Goal: Task Accomplishment & Management: Use online tool/utility

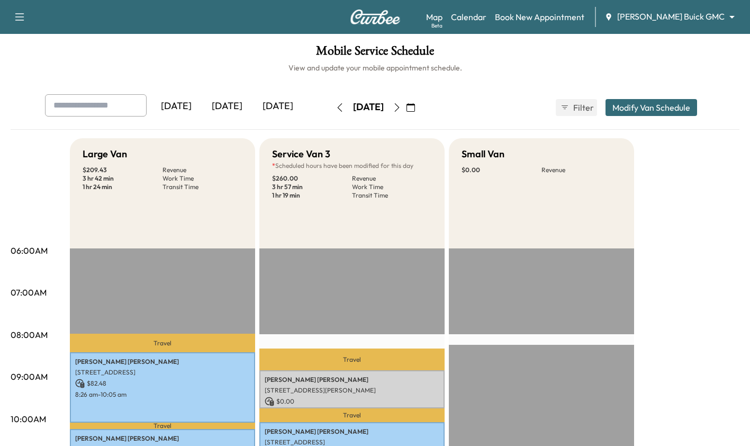
click at [401, 105] on icon "button" at bounding box center [397, 107] width 8 height 8
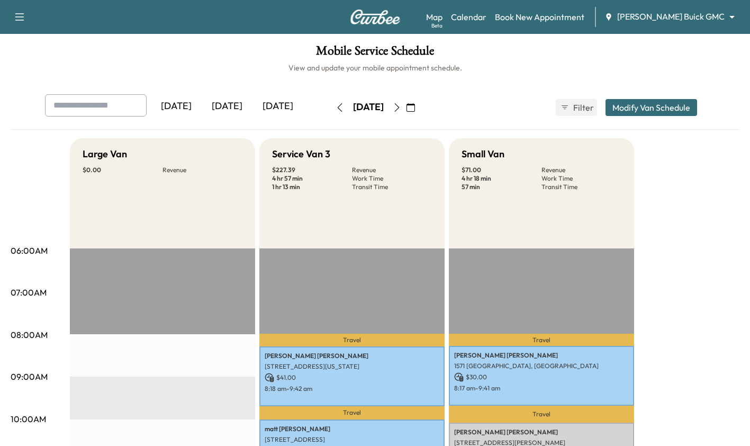
click at [401, 107] on icon "button" at bounding box center [397, 107] width 8 height 8
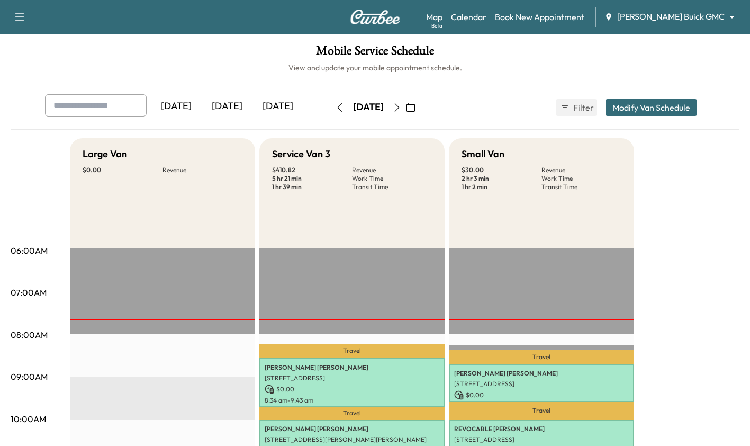
click at [401, 107] on icon "button" at bounding box center [397, 107] width 8 height 8
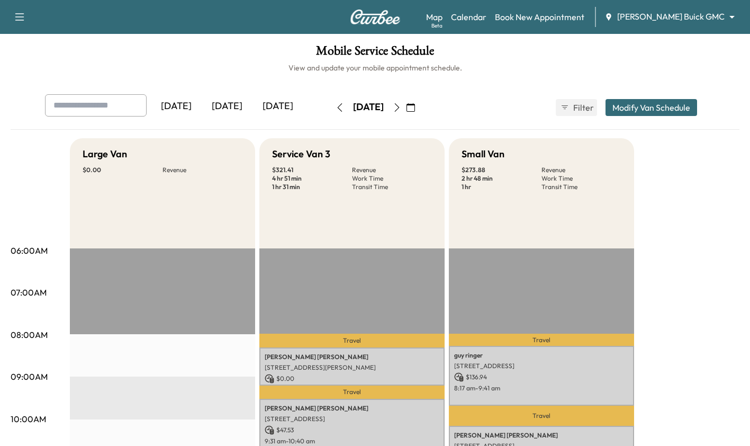
click at [336, 106] on icon "button" at bounding box center [340, 107] width 8 height 8
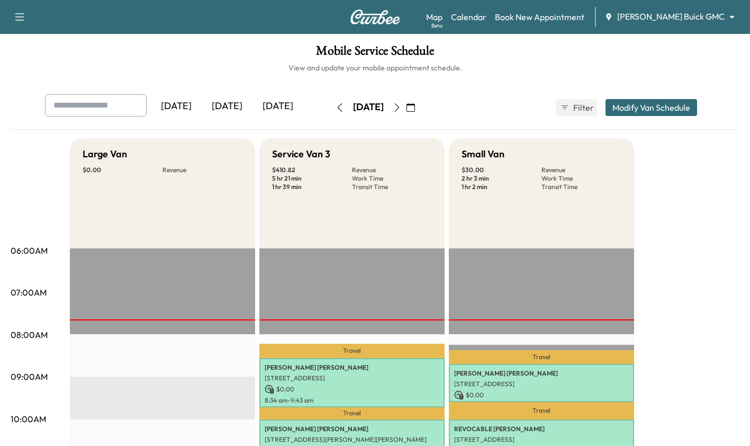
click at [401, 106] on icon "button" at bounding box center [397, 107] width 8 height 8
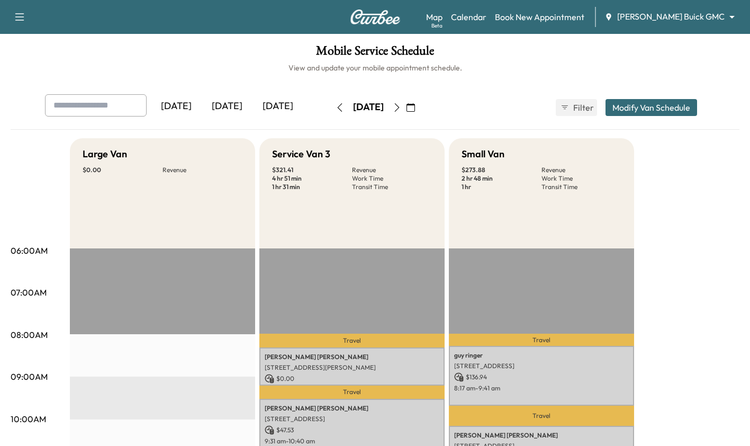
click at [336, 106] on icon "button" at bounding box center [340, 107] width 8 height 8
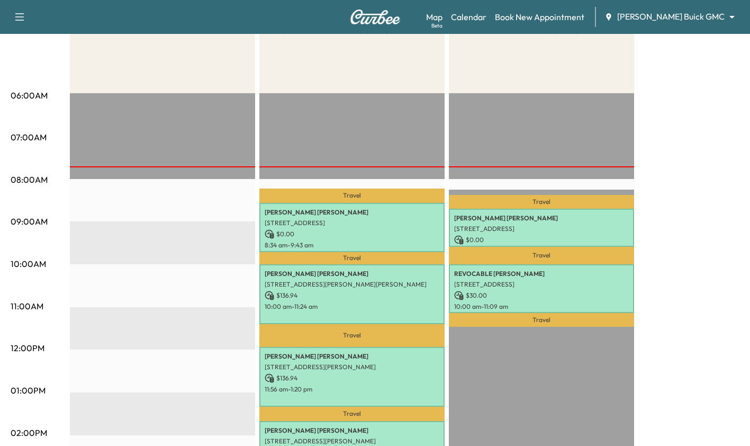
scroll to position [156, 0]
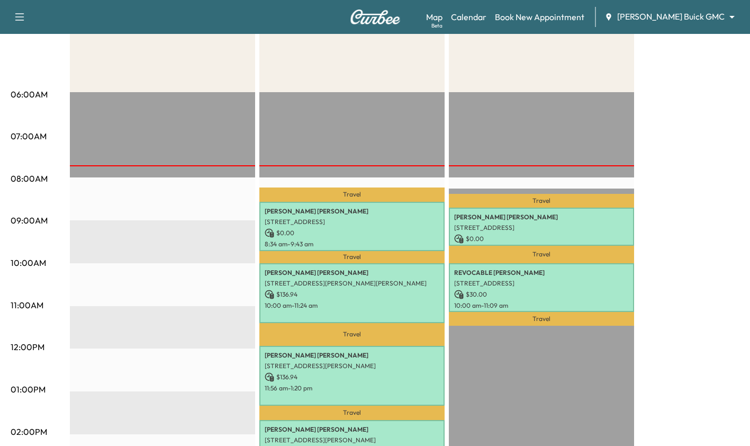
click at [571, 227] on p "[STREET_ADDRESS]" at bounding box center [541, 227] width 175 height 8
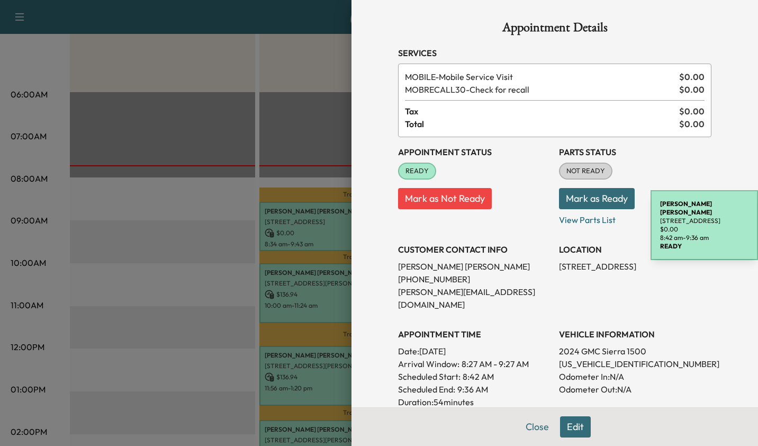
click at [136, 299] on div at bounding box center [379, 223] width 758 height 446
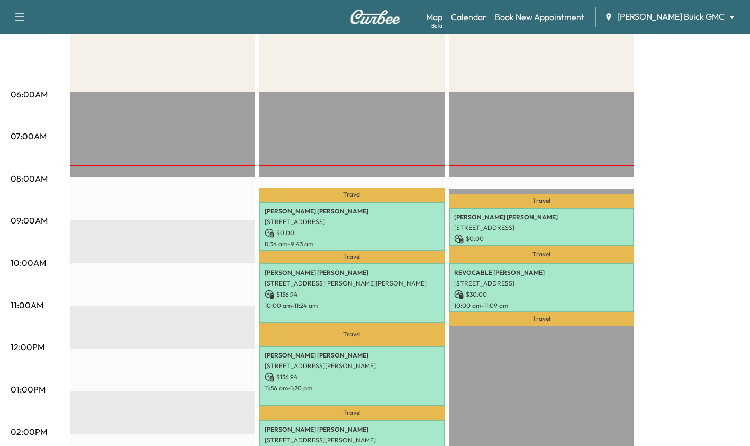
click at [534, 280] on p "[STREET_ADDRESS]" at bounding box center [541, 283] width 175 height 8
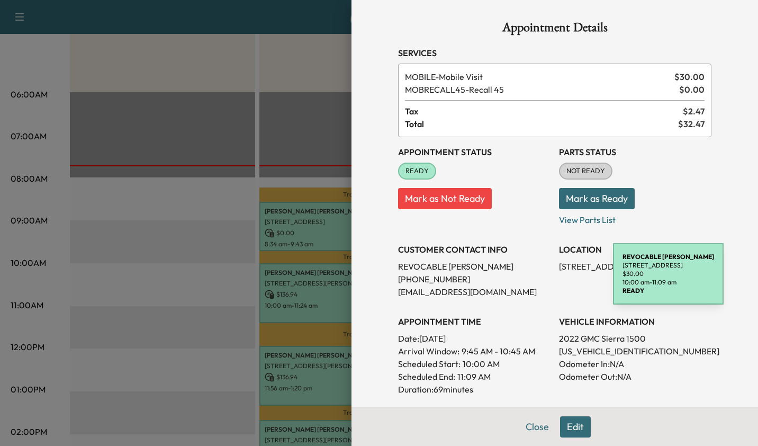
click at [160, 315] on div at bounding box center [379, 223] width 758 height 446
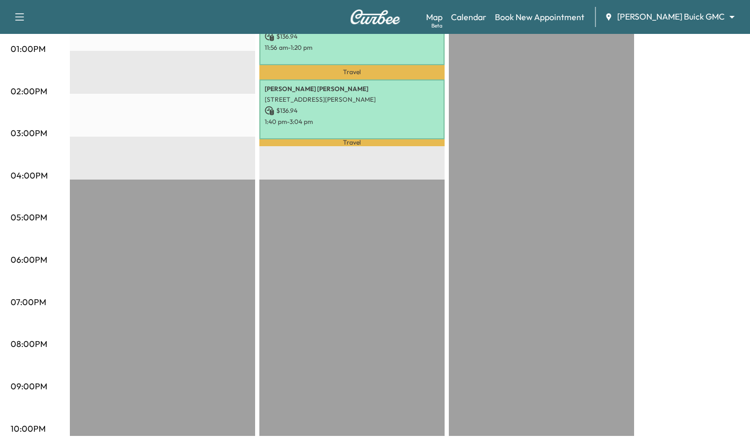
click at [352, 254] on div "Travel Kevin Ericson 1967 Sundown Drive, Little Elm, TX 75068, US $ 0.00 8:34 a…" at bounding box center [351, 94] width 185 height 684
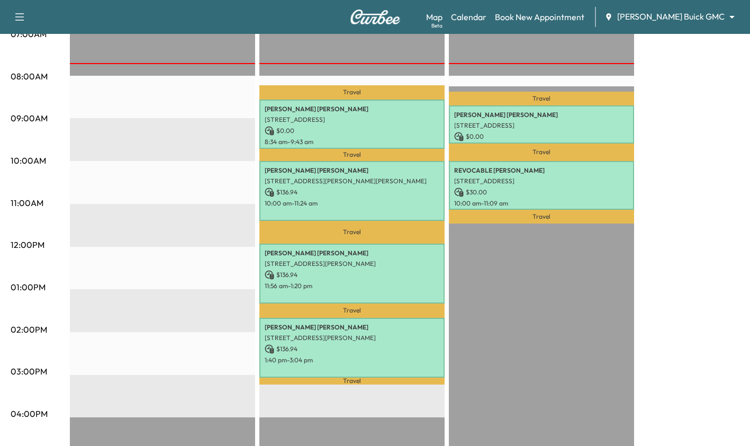
scroll to position [259, 0]
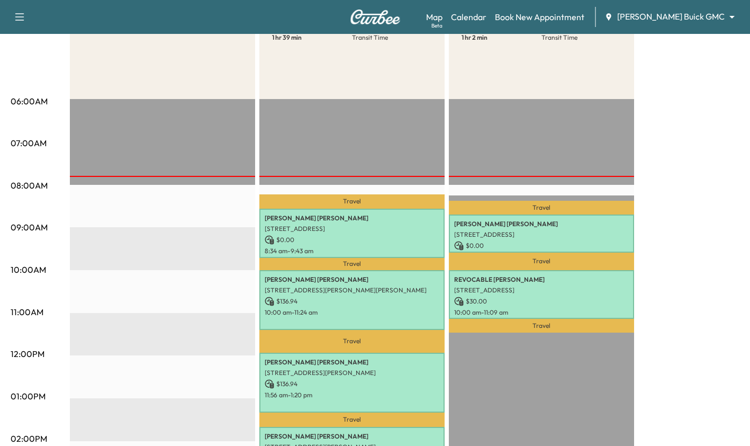
scroll to position [155, 0]
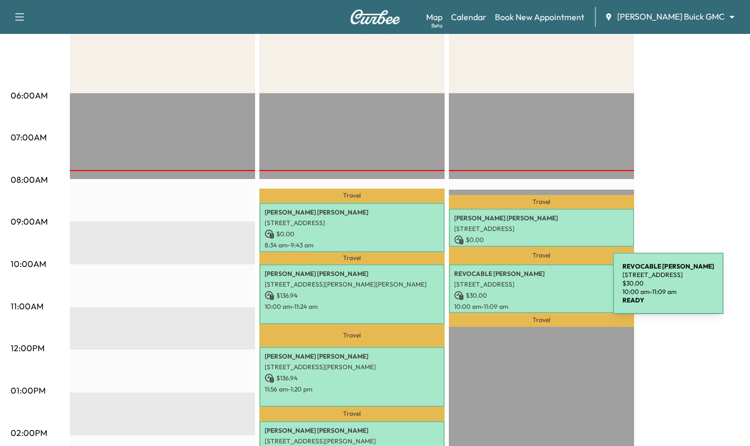
drag, startPoint x: 534, startPoint y: 290, endPoint x: 227, endPoint y: 267, distance: 307.4
click at [227, 267] on div "EST Start" at bounding box center [162, 435] width 185 height 684
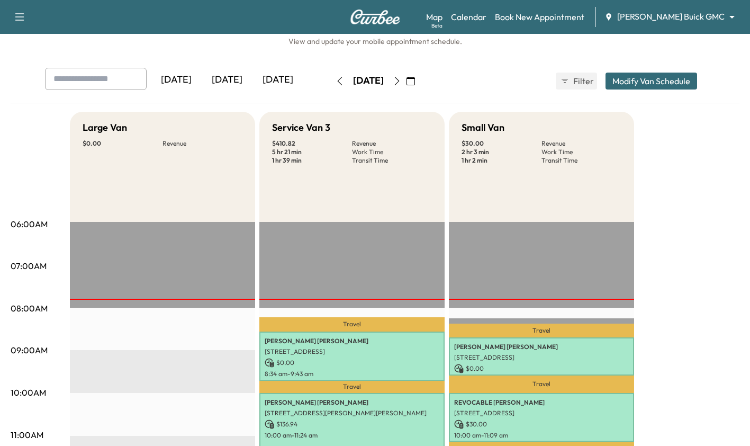
scroll to position [93, 0]
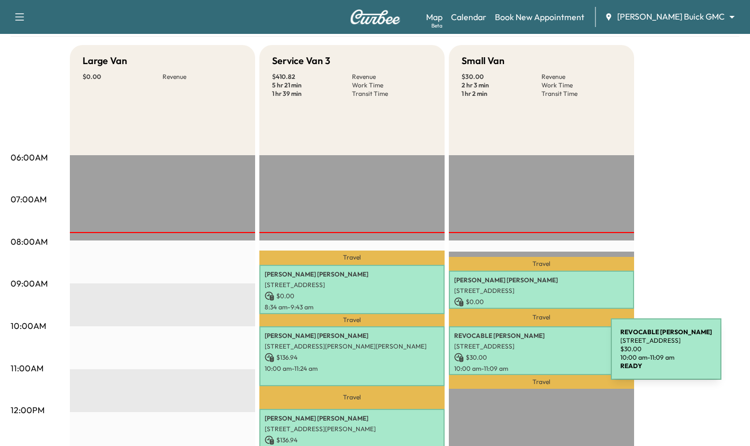
click at [532, 355] on p "$ 30.00" at bounding box center [541, 358] width 175 height 10
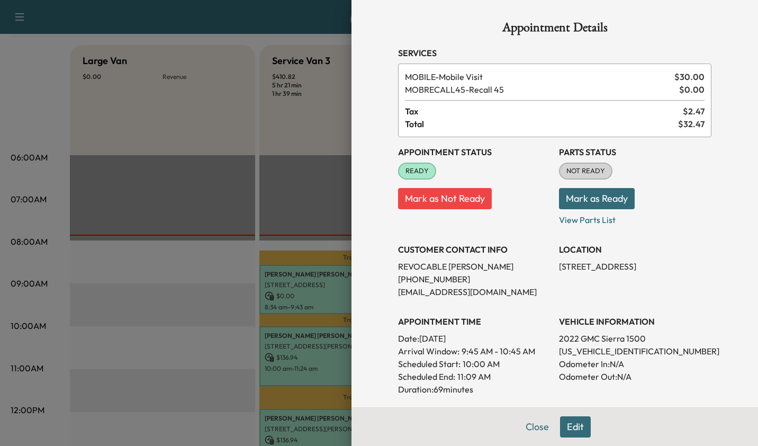
click at [154, 259] on div at bounding box center [379, 223] width 758 height 446
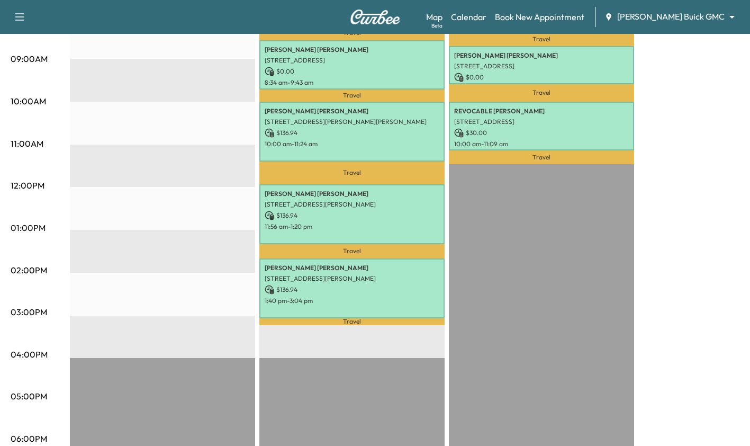
scroll to position [317, 0]
click at [563, 297] on div "Travel Jared Hays 1022 E 15th St, Plano, TX 75074, USA $ 0.00 8:42 am - 9:36 am…" at bounding box center [541, 273] width 185 height 684
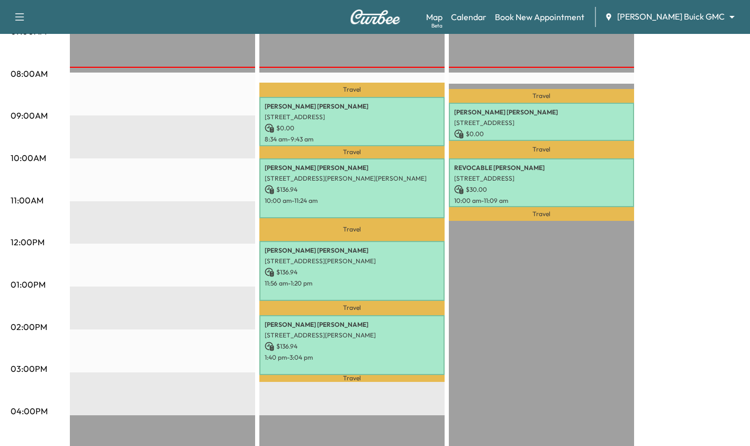
scroll to position [266, 0]
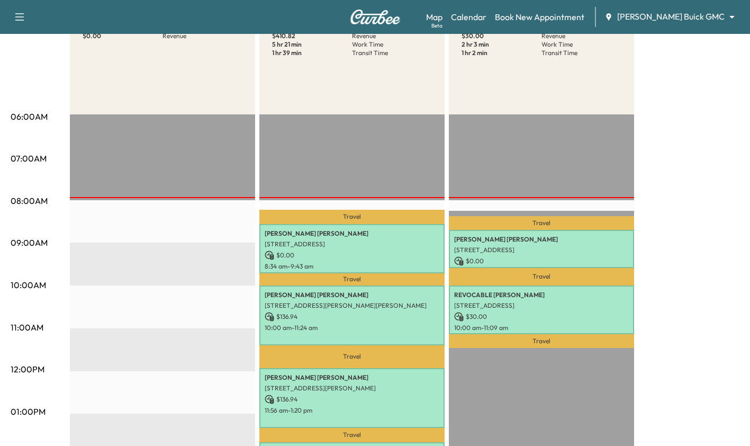
scroll to position [134, 0]
